Goal: Information Seeking & Learning: Learn about a topic

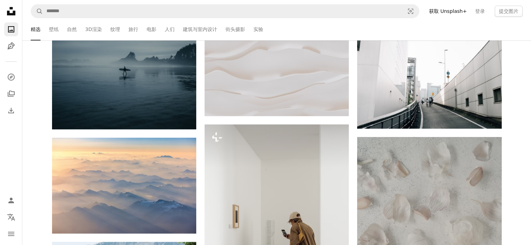
scroll to position [175, 0]
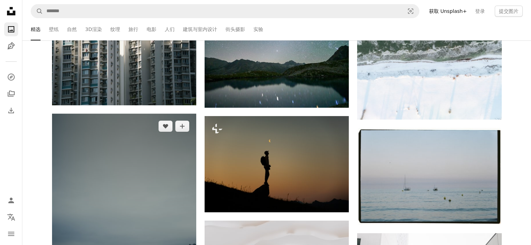
click at [119, 171] on img at bounding box center [124, 222] width 144 height 216
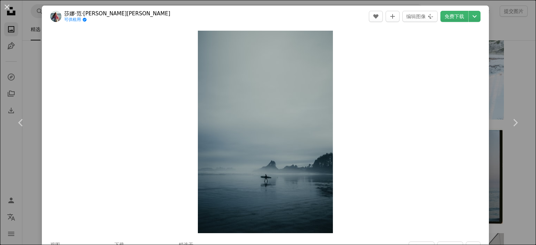
click at [513, 59] on div "An X shape Chevron left Chevron right 莎娜·范·[PERSON_NAME][PERSON_NAME] 可供租用 A ch…" at bounding box center [268, 122] width 536 height 245
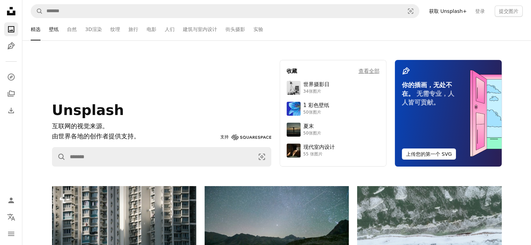
click at [50, 34] on link "壁纸" at bounding box center [54, 29] width 10 height 22
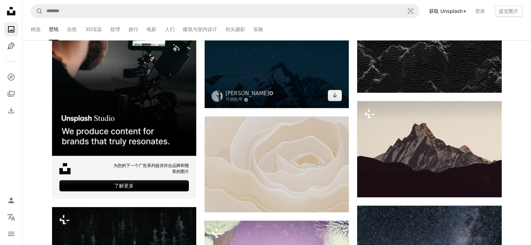
scroll to position [105, 0]
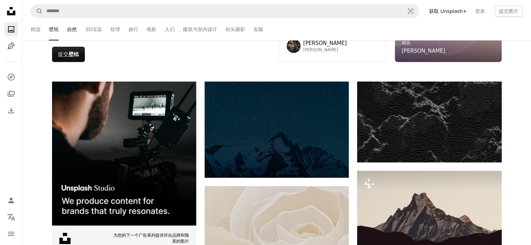
click at [71, 31] on font "自然" at bounding box center [72, 30] width 10 height 6
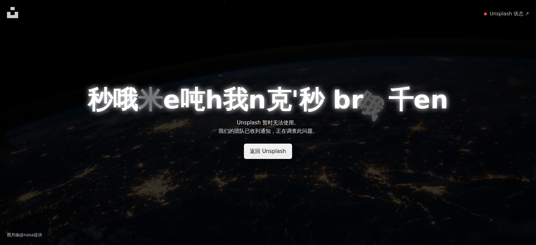
click at [267, 155] on link "返回 Unsplash" at bounding box center [268, 151] width 48 height 15
